Goal: Task Accomplishment & Management: Manage account settings

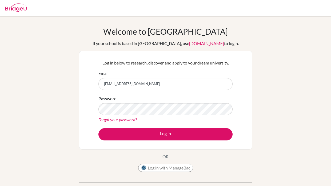
type input "[EMAIL_ADDRESS][DOMAIN_NAME]"
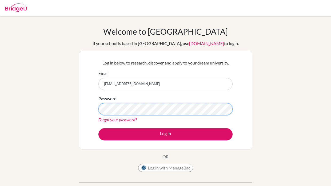
click at [98, 128] on button "Log in" at bounding box center [165, 134] width 134 height 12
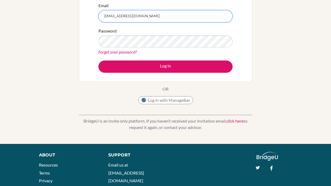
scroll to position [69, 0]
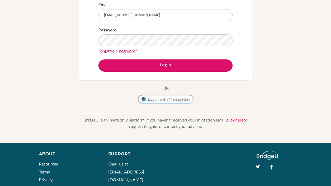
click at [184, 98] on button "Log in with ManageBac" at bounding box center [165, 99] width 55 height 8
